Goal: Task Accomplishment & Management: Complete application form

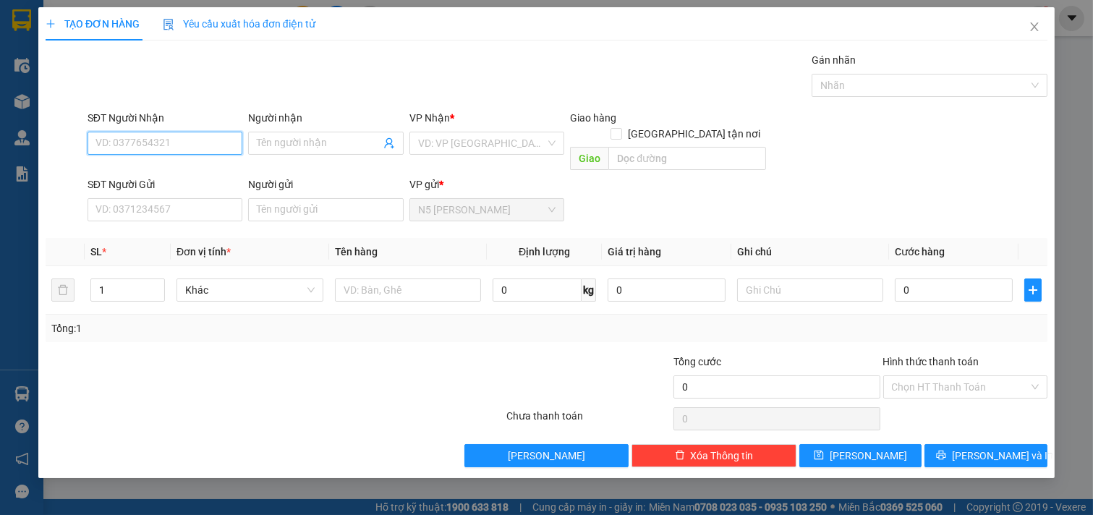
click at [168, 148] on input "SĐT Người Nhận" at bounding box center [164, 143] width 155 height 23
click at [168, 166] on div "0902708006 - THẢO SƯƠNG" at bounding box center [165, 172] width 138 height 16
type input "0902708006"
type input "THẢO SƯƠNG"
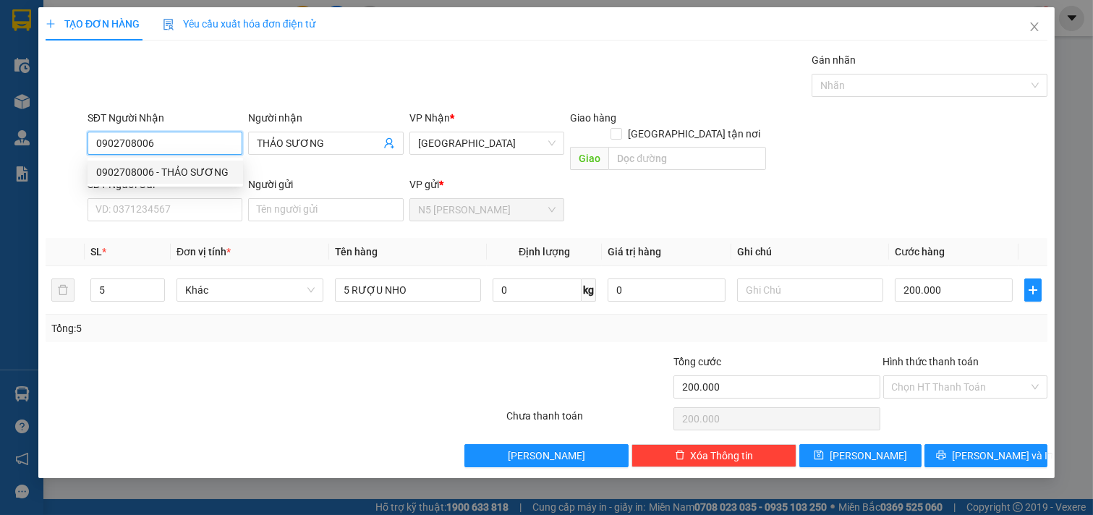
type input "200.000"
type input "0902708006"
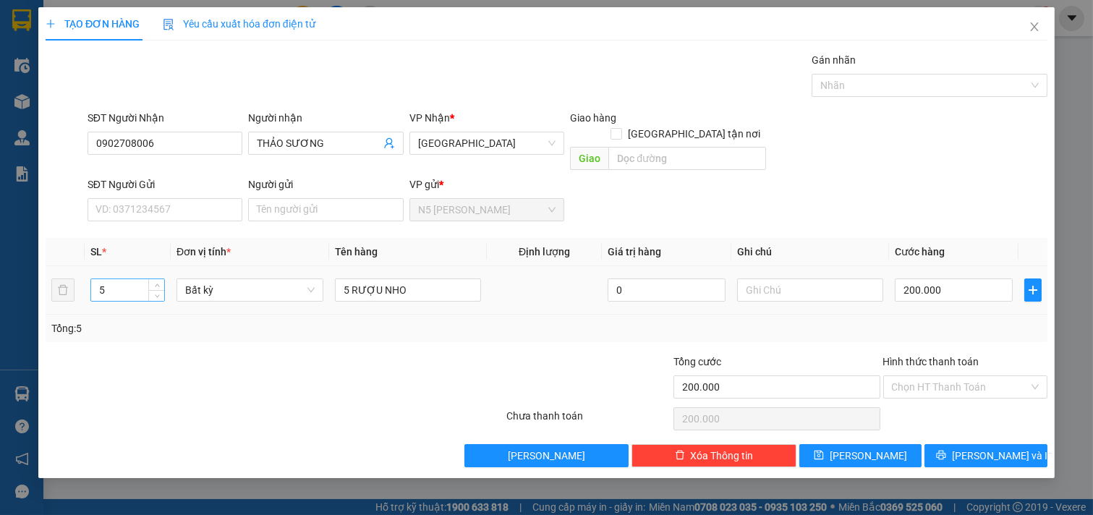
click at [117, 279] on input "5" at bounding box center [127, 290] width 73 height 22
type input "1"
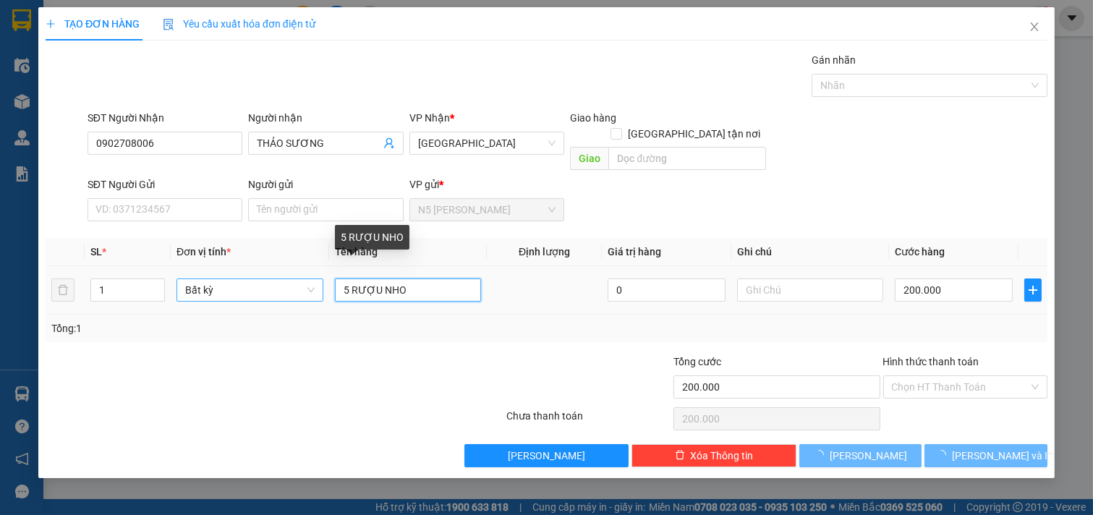
drag, startPoint x: 422, startPoint y: 278, endPoint x: 306, endPoint y: 272, distance: 115.9
click at [306, 272] on tr "1 Bất kỳ 5 RƯỢU NHO 0 200.000" at bounding box center [546, 290] width 1001 height 48
type input "1"
type input "0"
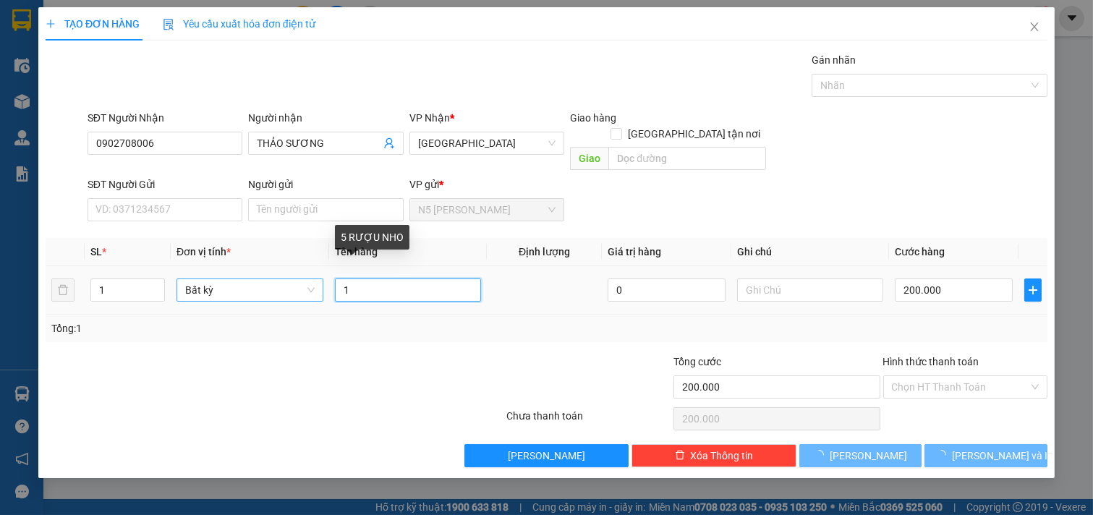
type input "0"
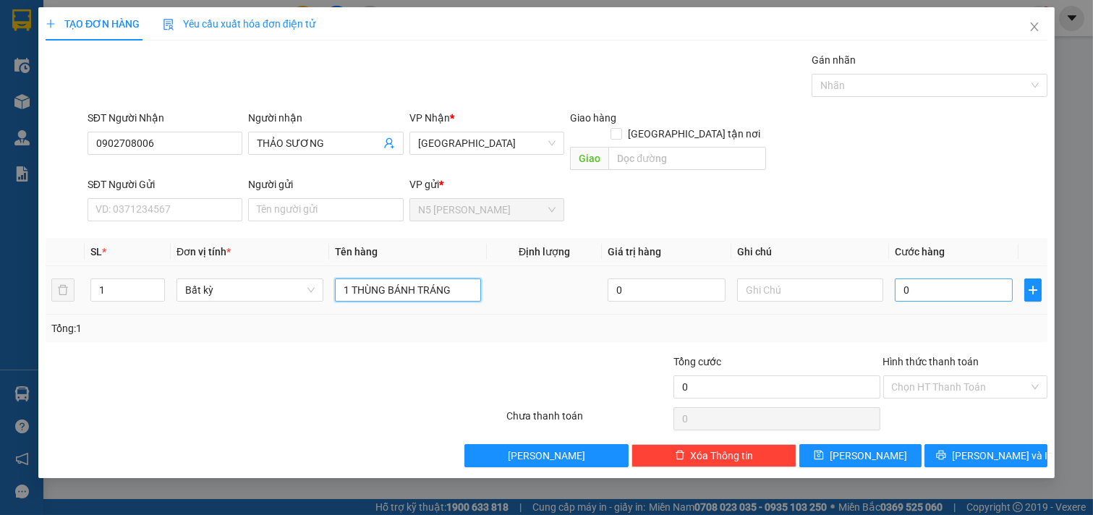
type input "1 THÙNG BÁNH TRÁNG"
click at [929, 278] on input "0" at bounding box center [953, 289] width 118 height 23
type input "4"
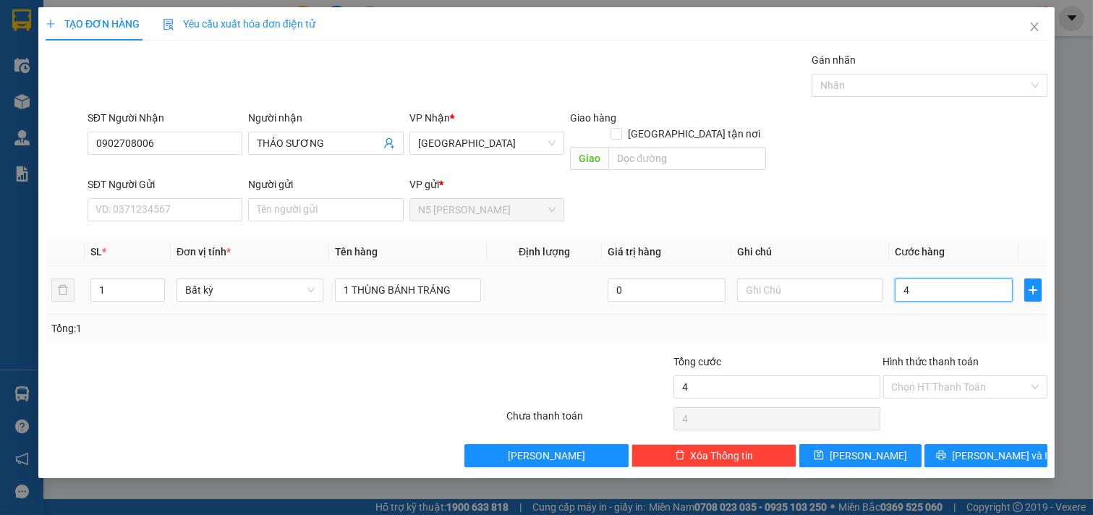
type input "40"
click at [946, 450] on icon "printer" at bounding box center [941, 455] width 10 height 10
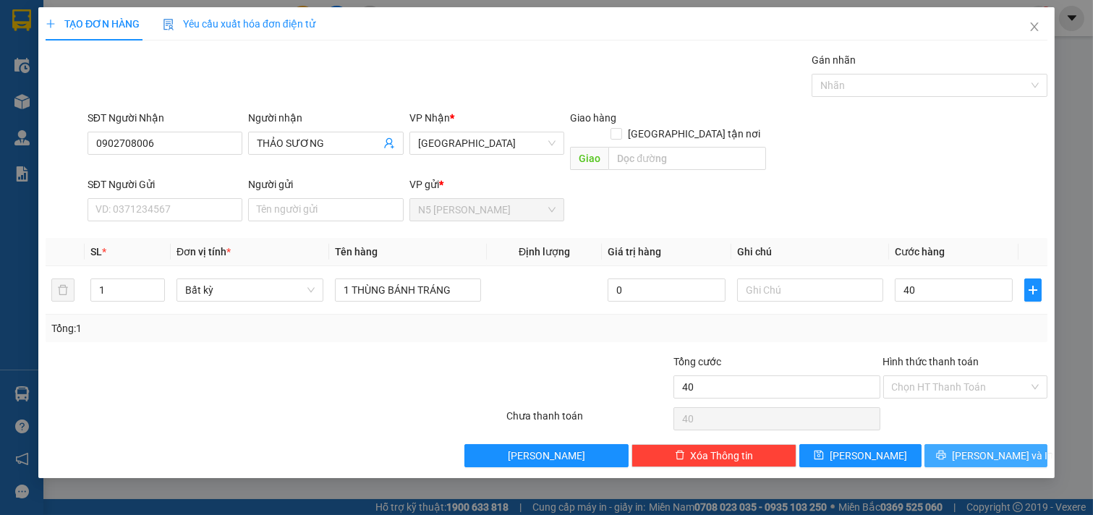
type input "40.000"
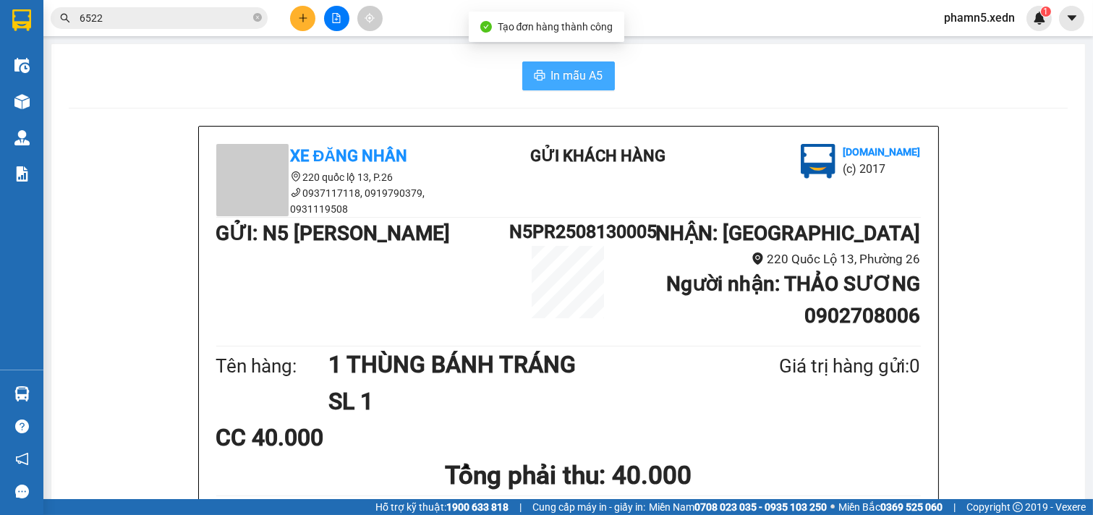
click at [575, 82] on span "In mẫu A5" at bounding box center [577, 76] width 52 height 18
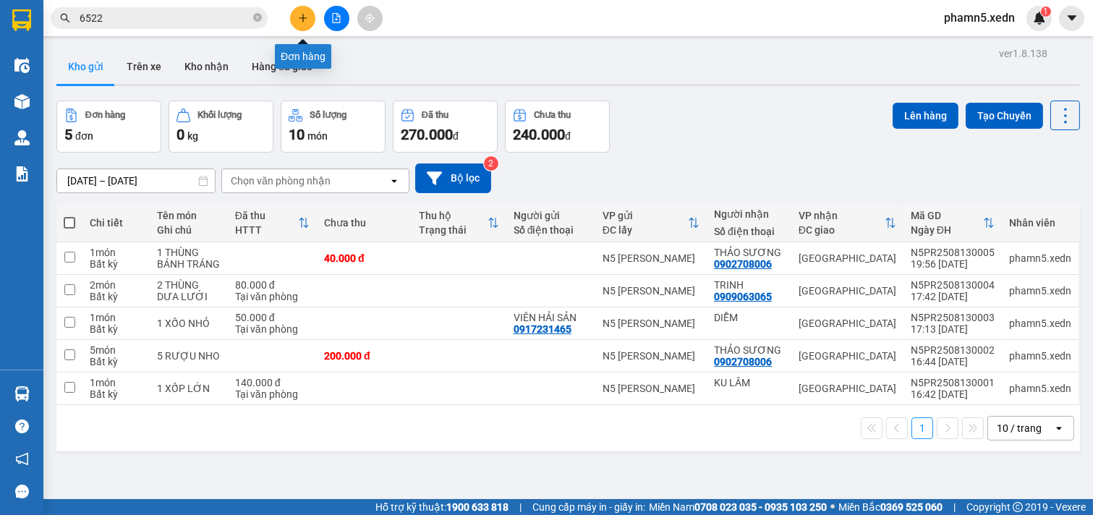
click at [307, 11] on button at bounding box center [302, 18] width 25 height 25
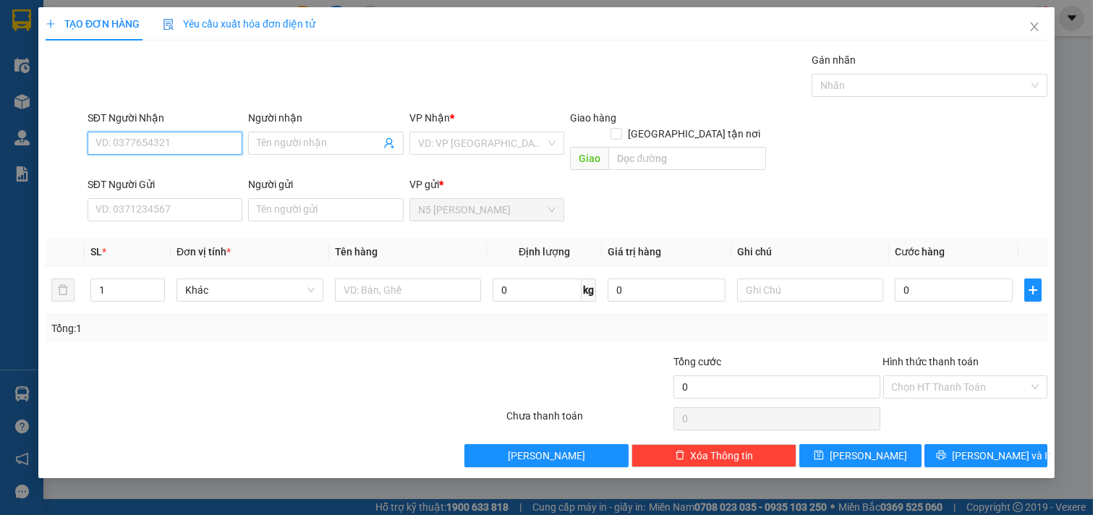
click at [181, 142] on input "SĐT Người Nhận" at bounding box center [164, 143] width 155 height 23
click at [132, 171] on div "0902588726 - LOAN" at bounding box center [165, 172] width 138 height 16
type input "0902588726"
type input "LOAN"
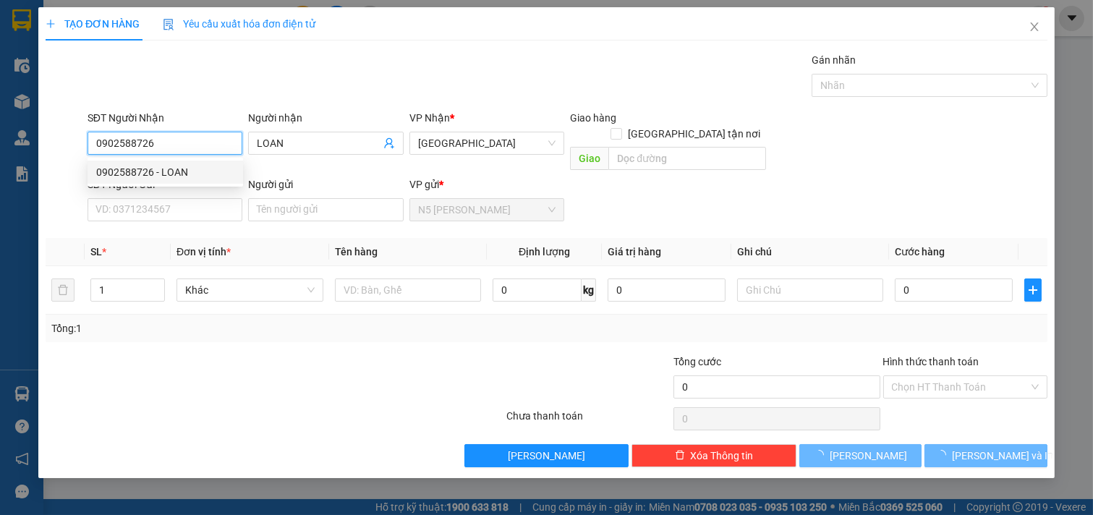
type input "40.000"
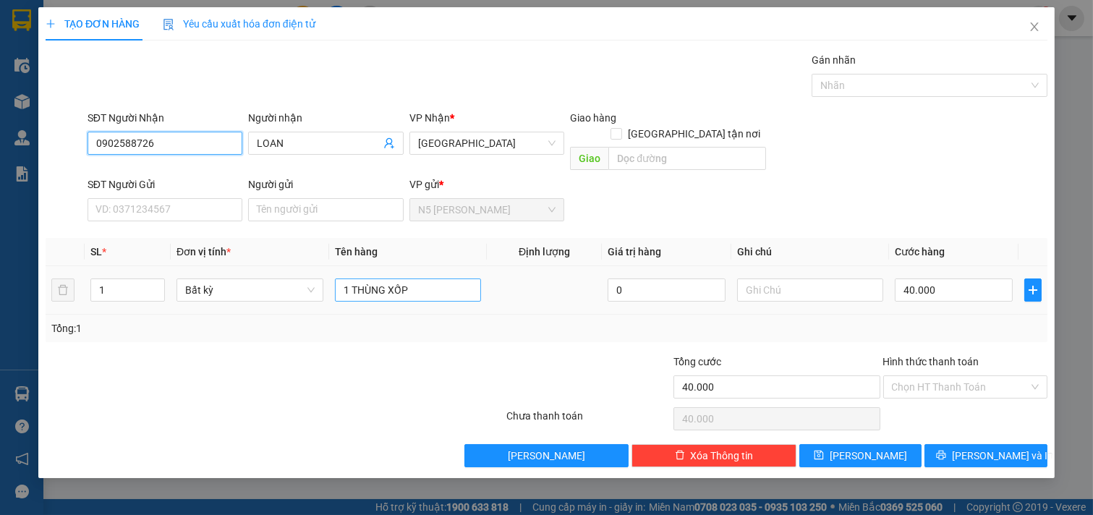
type input "0902588726"
click at [432, 280] on input "1 THÙNG XỐP" at bounding box center [408, 289] width 147 height 23
type input "1 THÙNG GIẤY"
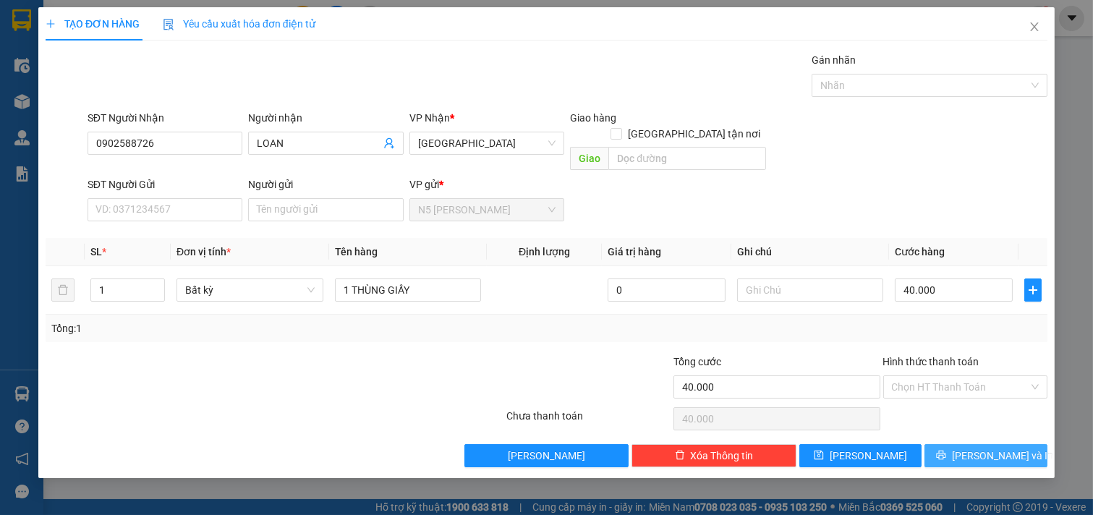
click at [969, 444] on button "[PERSON_NAME] và In" at bounding box center [985, 455] width 123 height 23
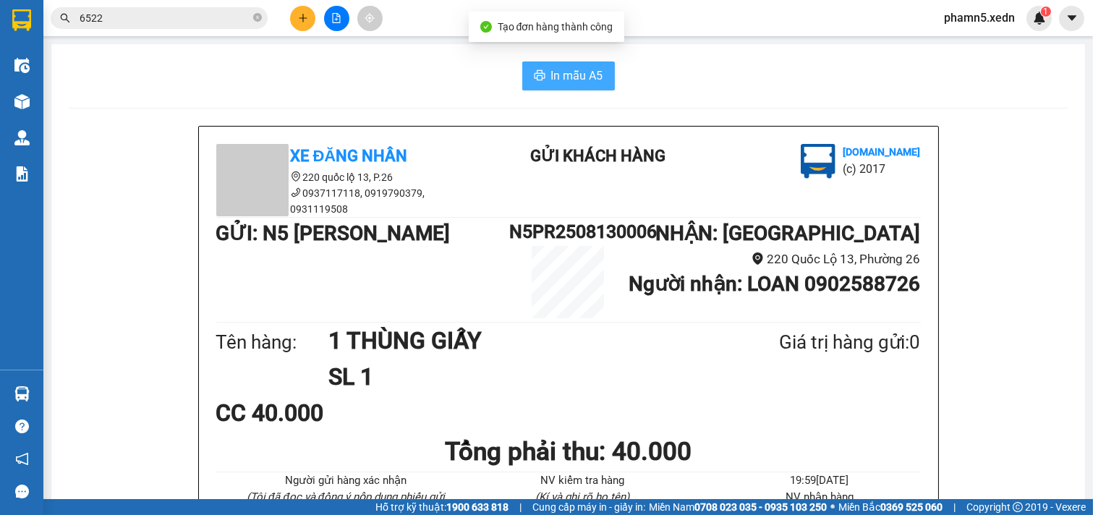
click at [572, 76] on span "In mẫu A5" at bounding box center [577, 76] width 52 height 18
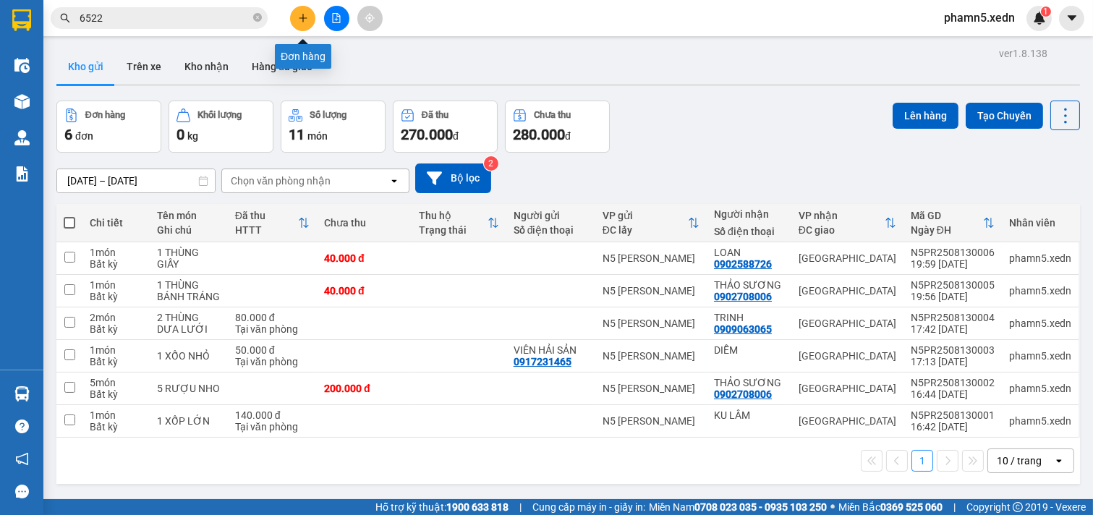
click at [304, 11] on button at bounding box center [302, 18] width 25 height 25
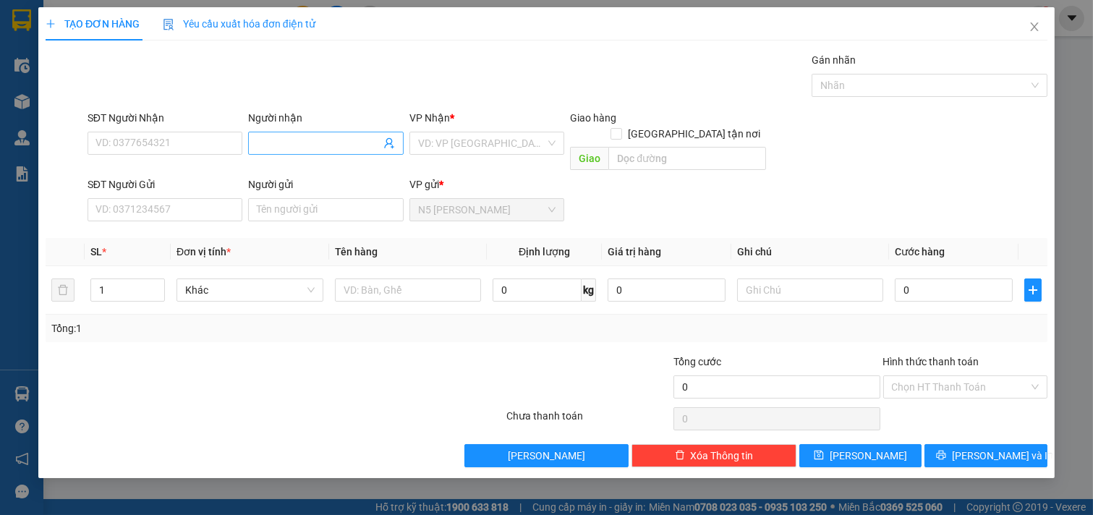
click at [283, 148] on input "Người nhận" at bounding box center [319, 143] width 124 height 16
type input "PHONG RĂNG"
click at [355, 278] on input "text" at bounding box center [408, 289] width 147 height 23
type input "1 HỘP RĂNG"
click at [540, 140] on input "search" at bounding box center [482, 143] width 128 height 22
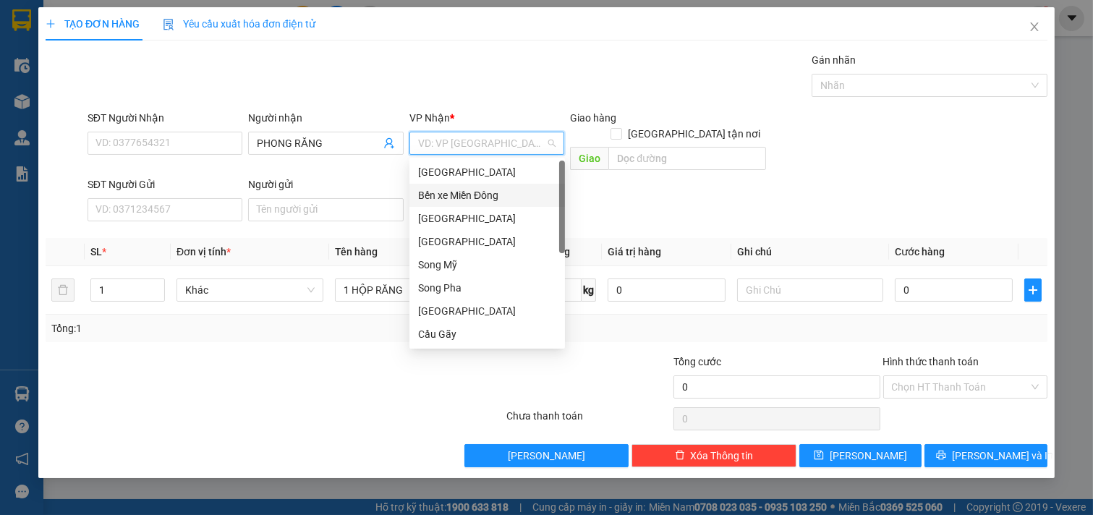
click at [526, 184] on div "Bến xe Miền Đông" at bounding box center [486, 195] width 155 height 23
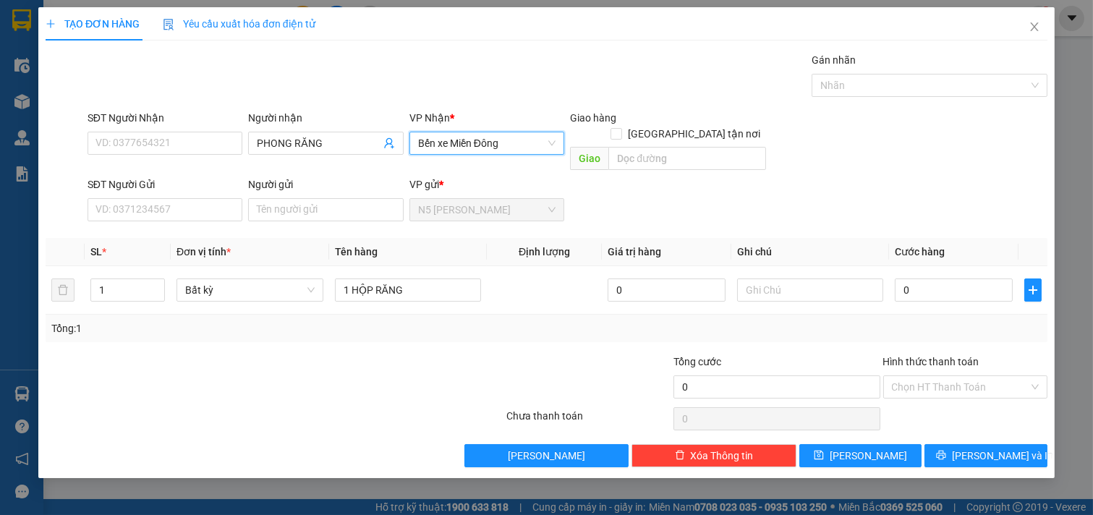
click at [558, 146] on div "Bến xe Miền Đông" at bounding box center [486, 143] width 155 height 23
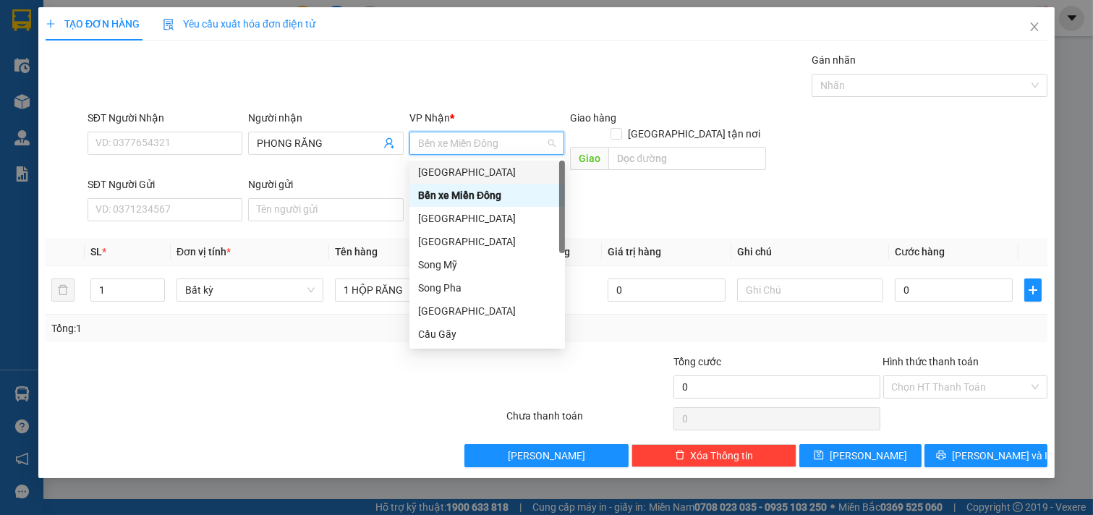
click at [526, 170] on div "[GEOGRAPHIC_DATA]" at bounding box center [487, 172] width 138 height 16
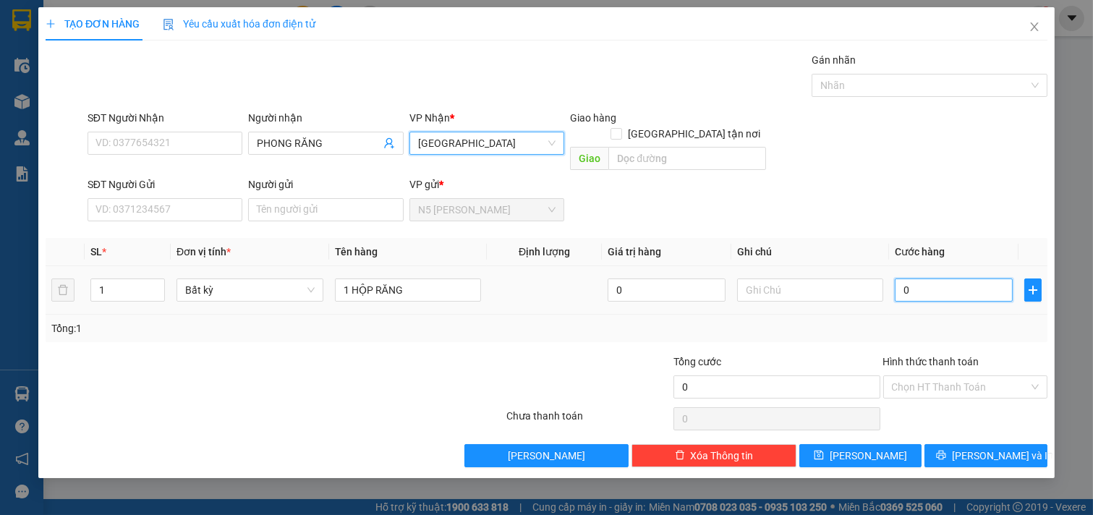
click at [965, 278] on input "0" at bounding box center [953, 289] width 118 height 23
type input "3"
type input "30"
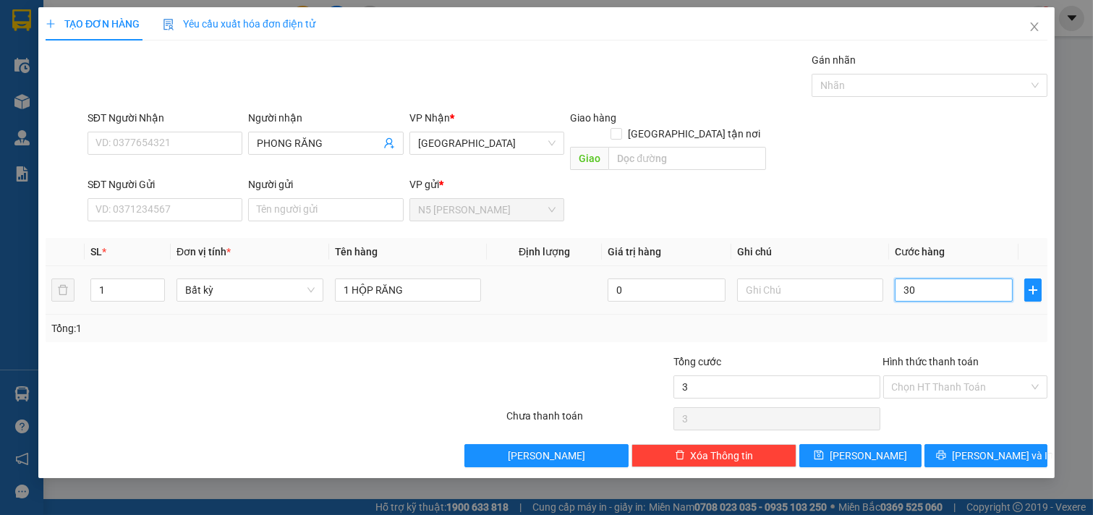
type input "30"
type input "30.000"
click at [996, 376] on input "Hình thức thanh toán" at bounding box center [960, 387] width 137 height 22
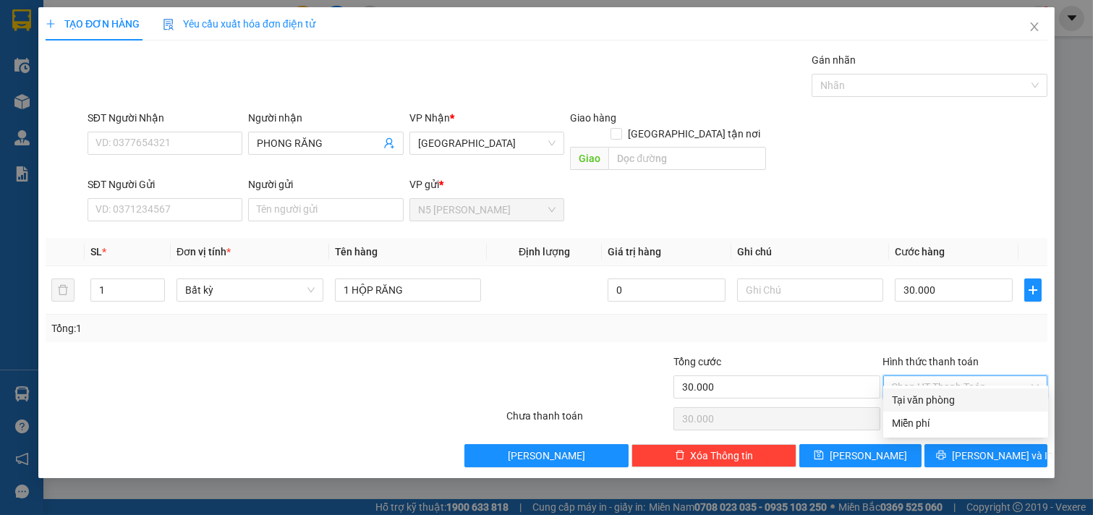
click at [971, 401] on div "Tại văn phòng" at bounding box center [966, 400] width 148 height 16
type input "0"
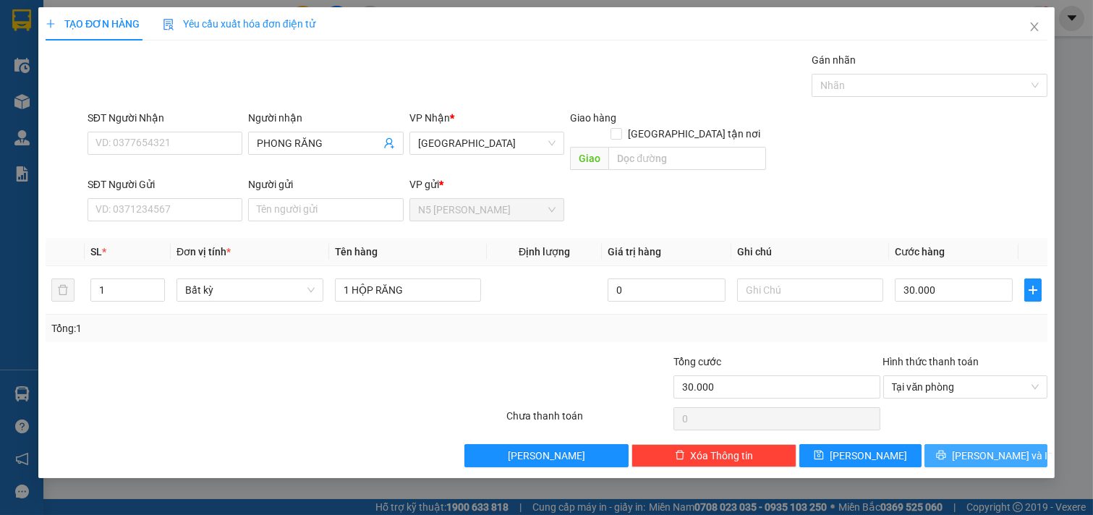
click at [995, 448] on span "[PERSON_NAME] và In" at bounding box center [1002, 456] width 101 height 16
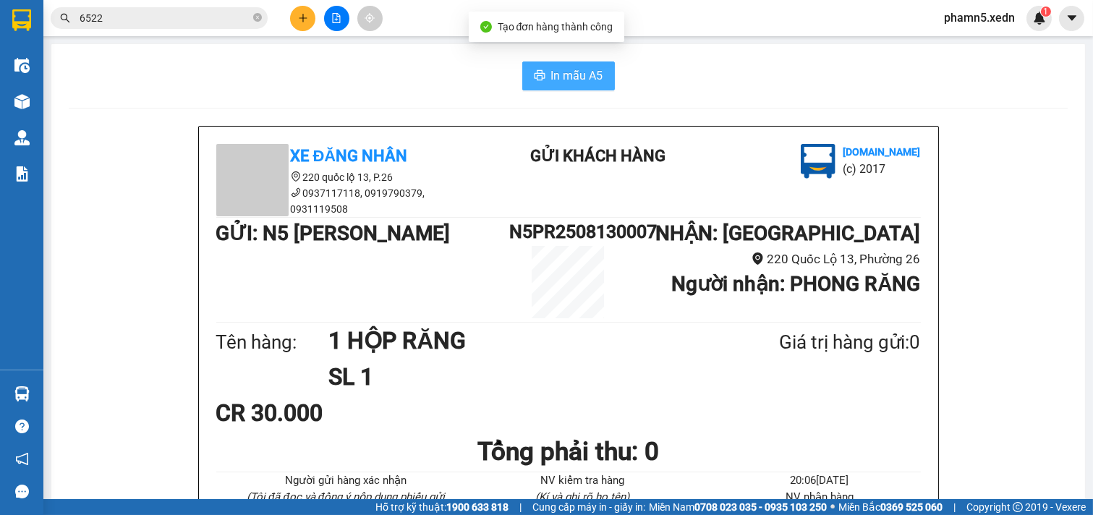
click at [577, 83] on span "In mẫu A5" at bounding box center [577, 76] width 52 height 18
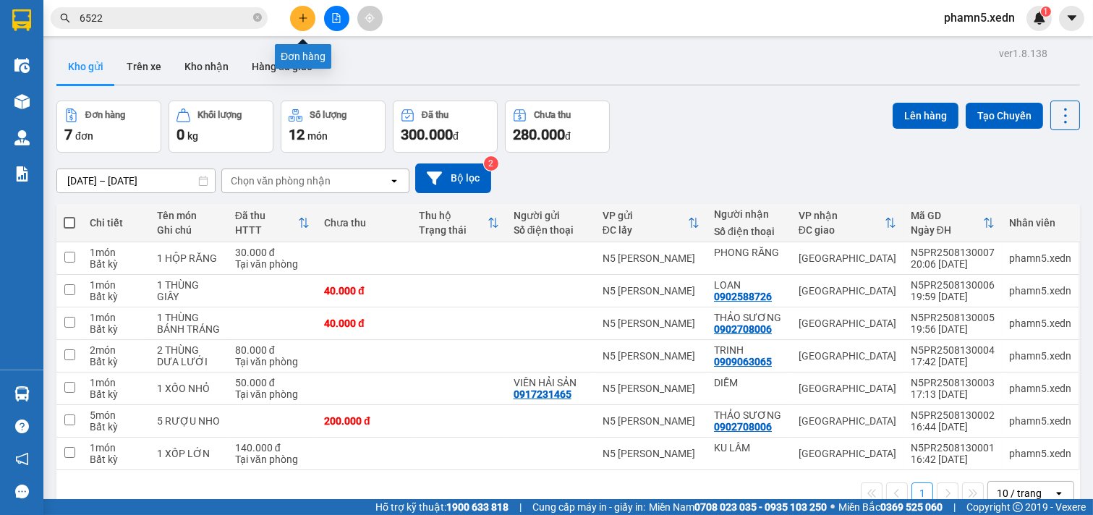
click at [307, 7] on button at bounding box center [302, 18] width 25 height 25
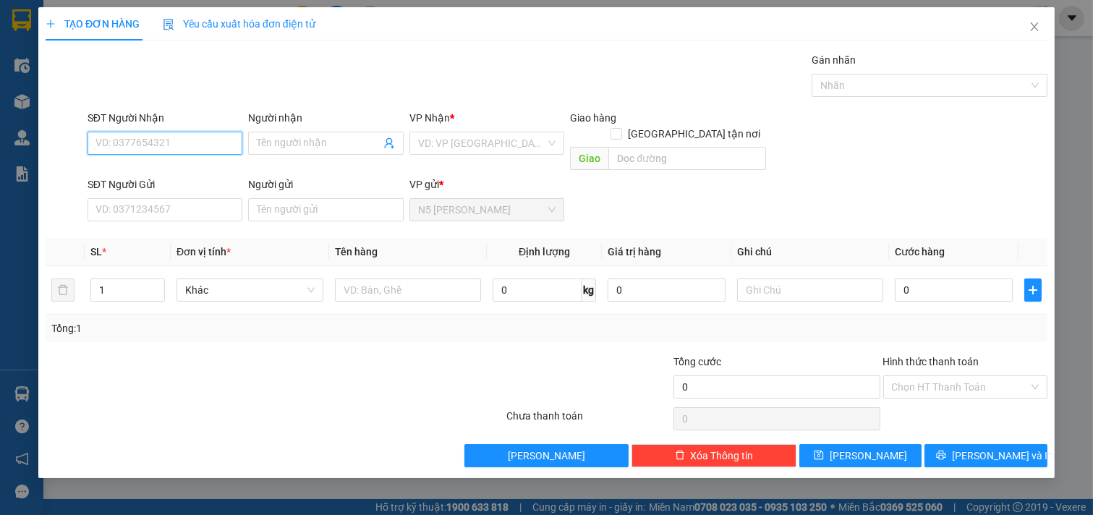
click at [210, 146] on input "SĐT Người Nhận" at bounding box center [164, 143] width 155 height 23
click at [134, 171] on div "0969139089 - [PERSON_NAME]" at bounding box center [167, 172] width 142 height 16
type input "0969139089"
type input "LAN ANH"
type input "[PERSON_NAME]"
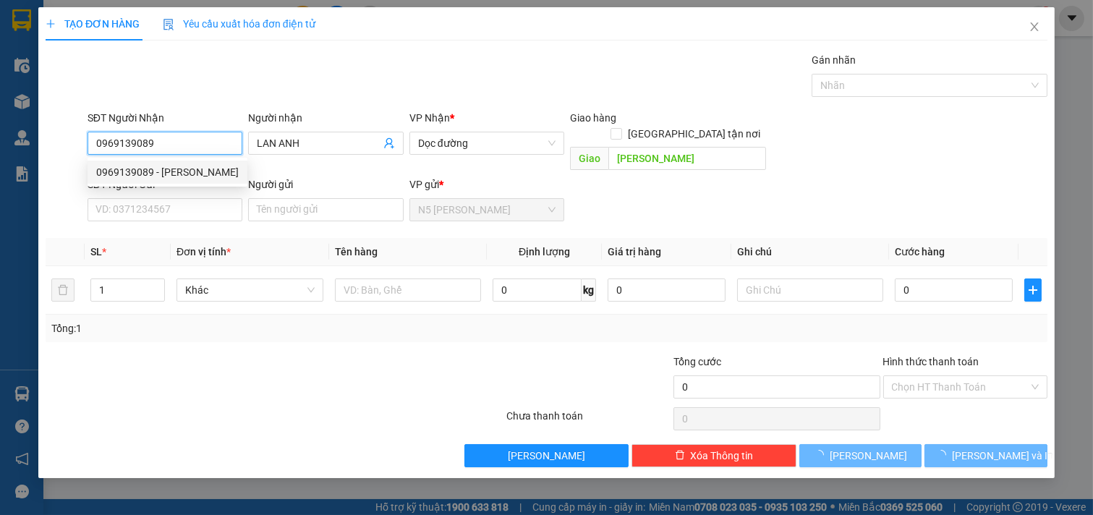
type input "160.000"
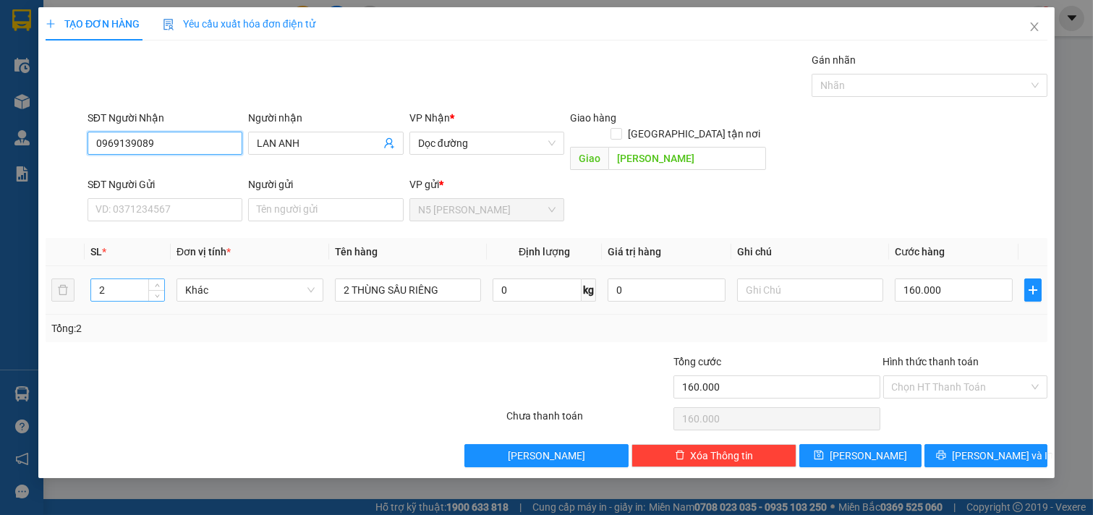
type input "0969139089"
click at [107, 281] on input "2" at bounding box center [127, 290] width 73 height 22
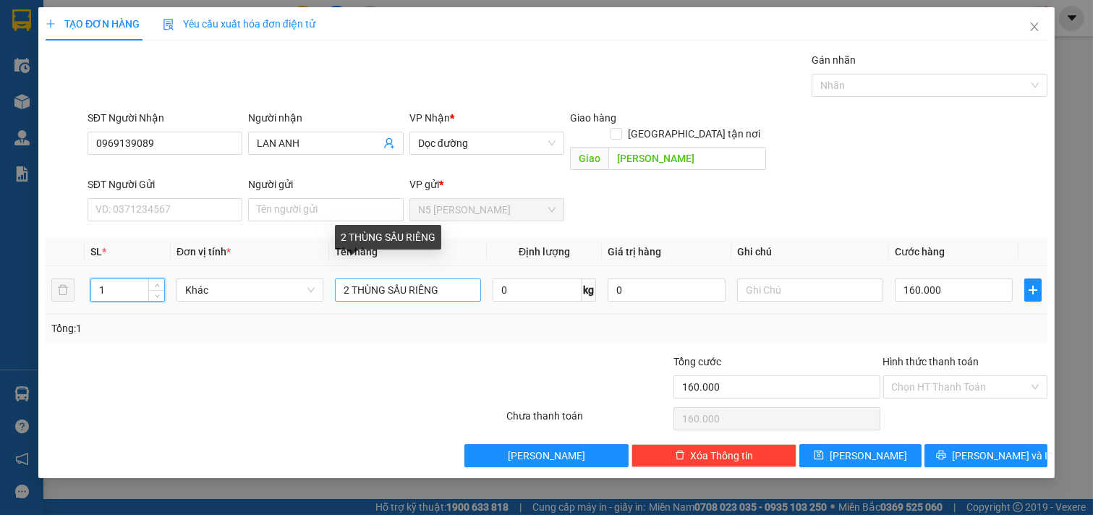
type input "1"
click at [343, 278] on input "2 THÙNG SẦU RIÊNG" at bounding box center [408, 289] width 147 height 23
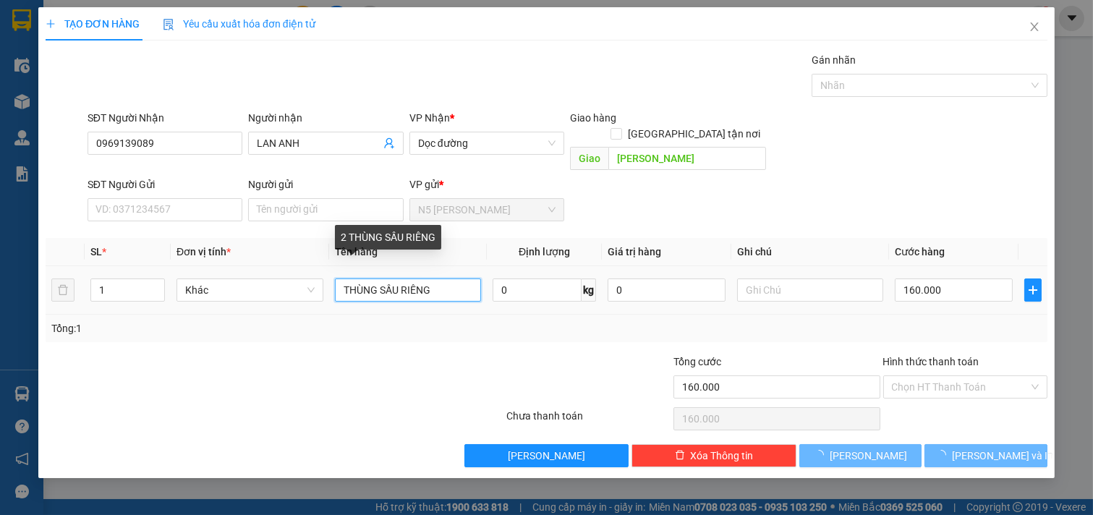
type input "1 THÙNG SẦU RIÊNG"
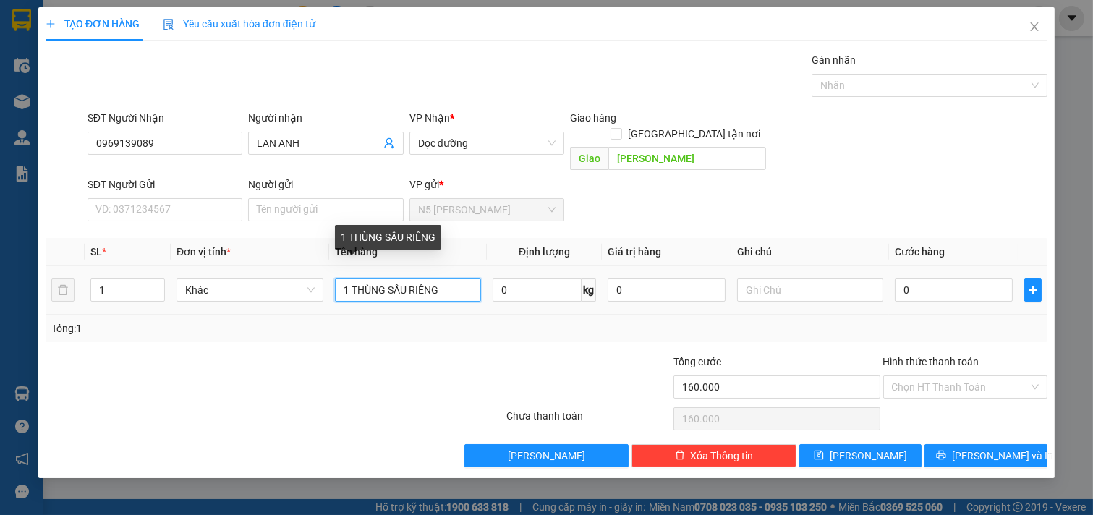
type input "0"
type input "1 THÙNG SẦU RIÊNG"
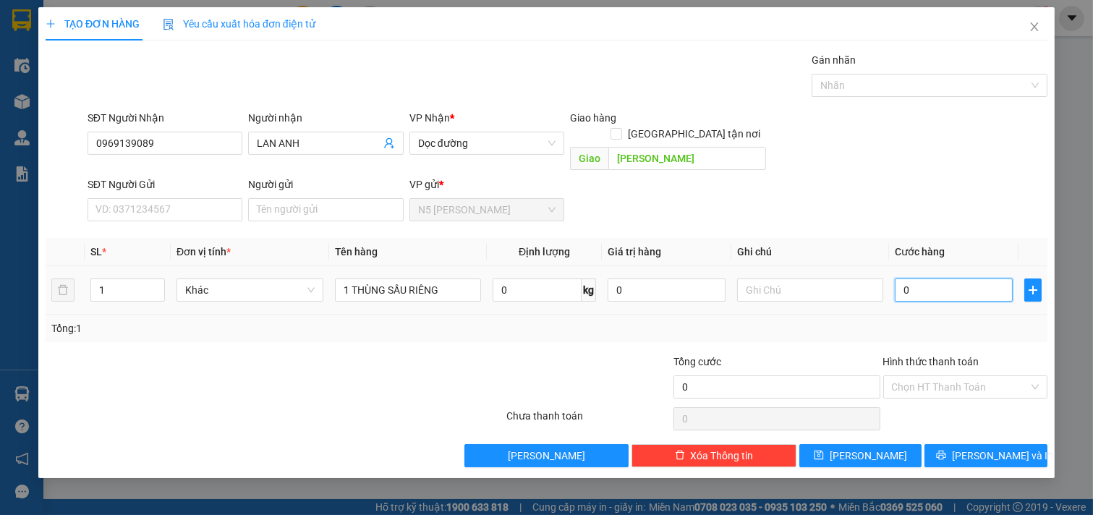
click at [967, 278] on input "0" at bounding box center [953, 289] width 118 height 23
type input "8"
type input "80"
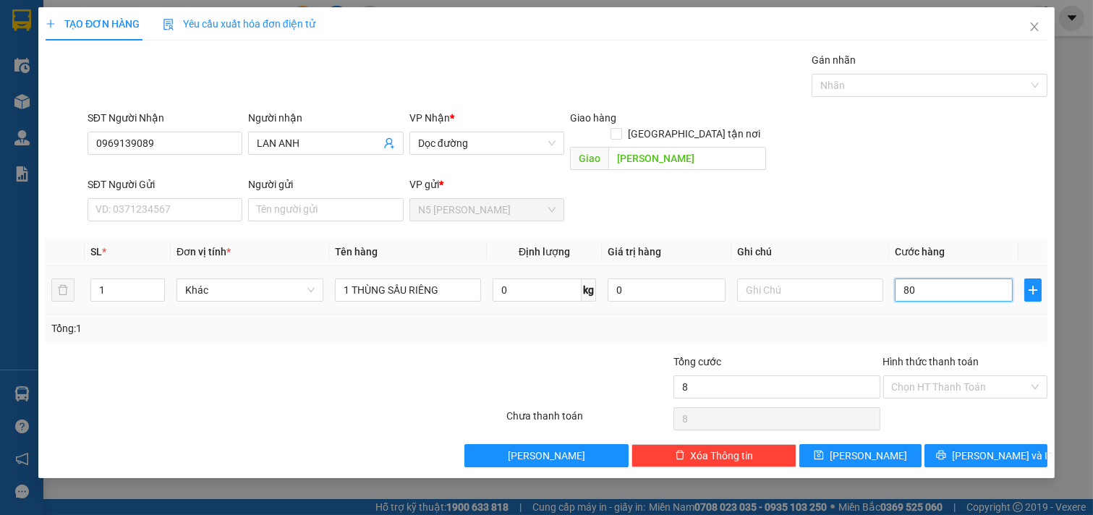
type input "80"
type input "80.000"
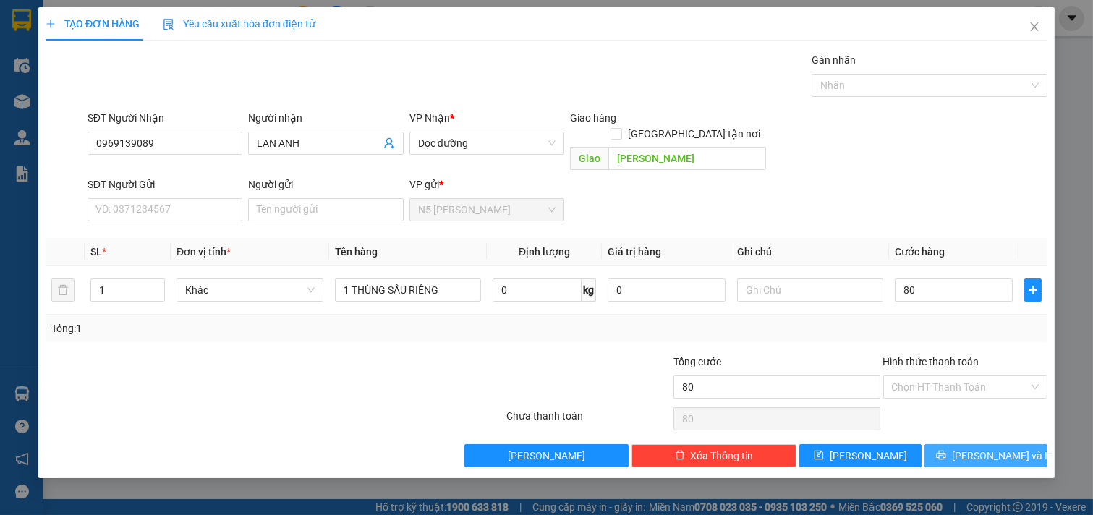
type input "80.000"
click at [986, 448] on span "[PERSON_NAME] và In" at bounding box center [1002, 456] width 101 height 16
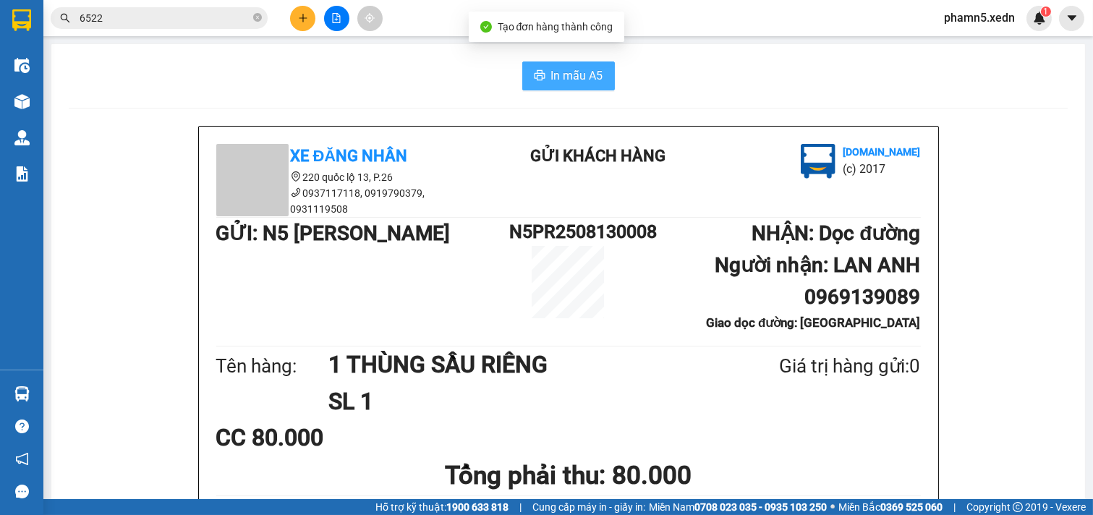
click at [566, 74] on span "In mẫu A5" at bounding box center [577, 76] width 52 height 18
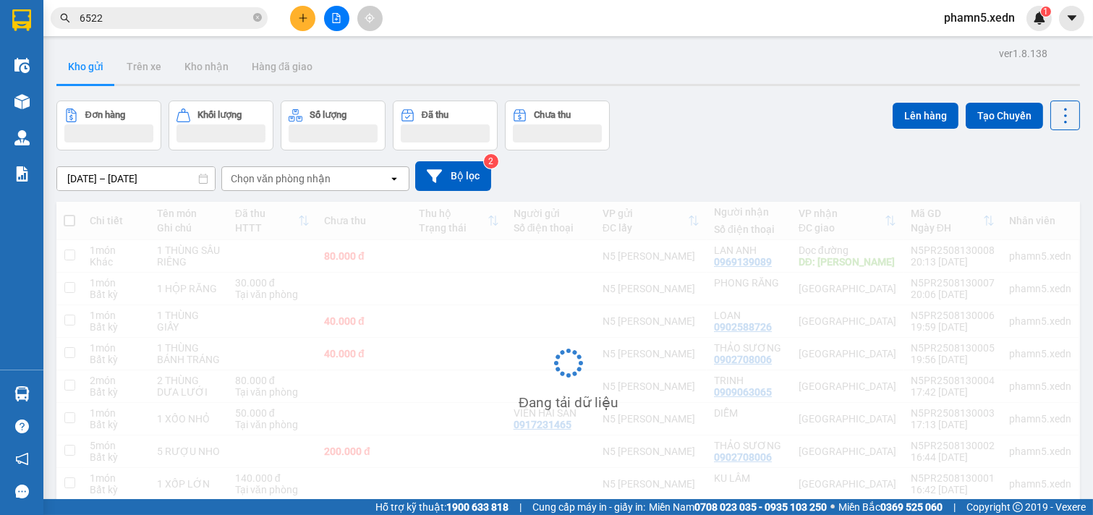
scroll to position [67, 0]
